Goal: Task Accomplishment & Management: Use online tool/utility

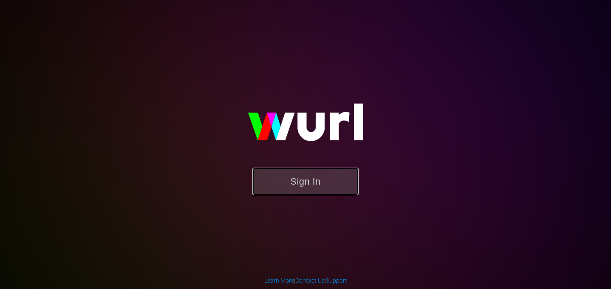
click at [298, 178] on button "Sign In" at bounding box center [306, 182] width 106 height 28
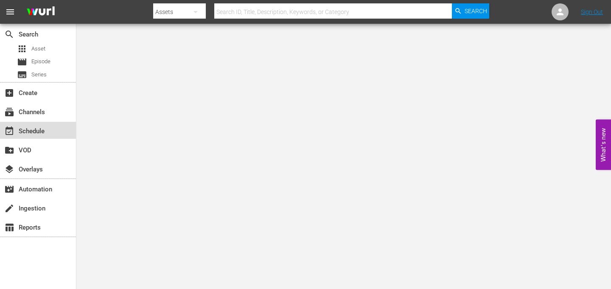
click at [36, 134] on div "event_available Schedule" at bounding box center [24, 130] width 48 height 8
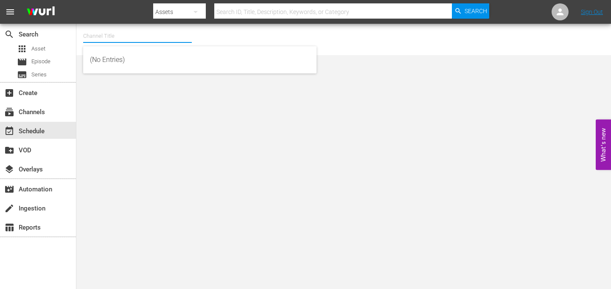
click at [129, 39] on input "text" at bounding box center [137, 36] width 109 height 20
click at [125, 82] on div "talkSPORT (1979 - akta_llc_talksport_1)" at bounding box center [200, 80] width 220 height 20
type input "talkSPORT (1979 - akta_llc_talksport_1)"
